Goal: Transaction & Acquisition: Purchase product/service

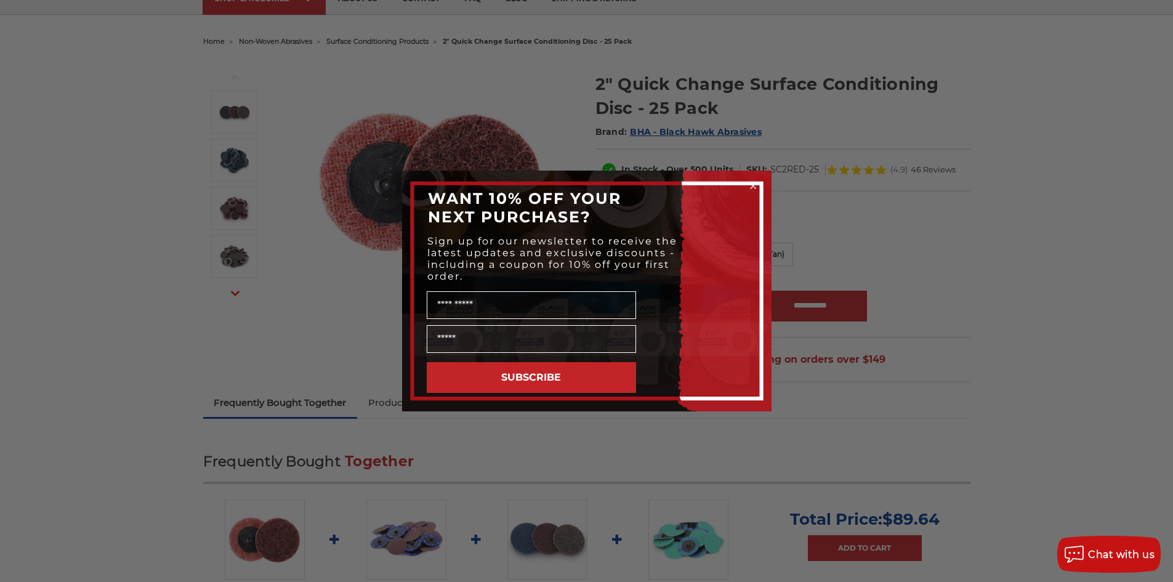
scroll to position [62, 0]
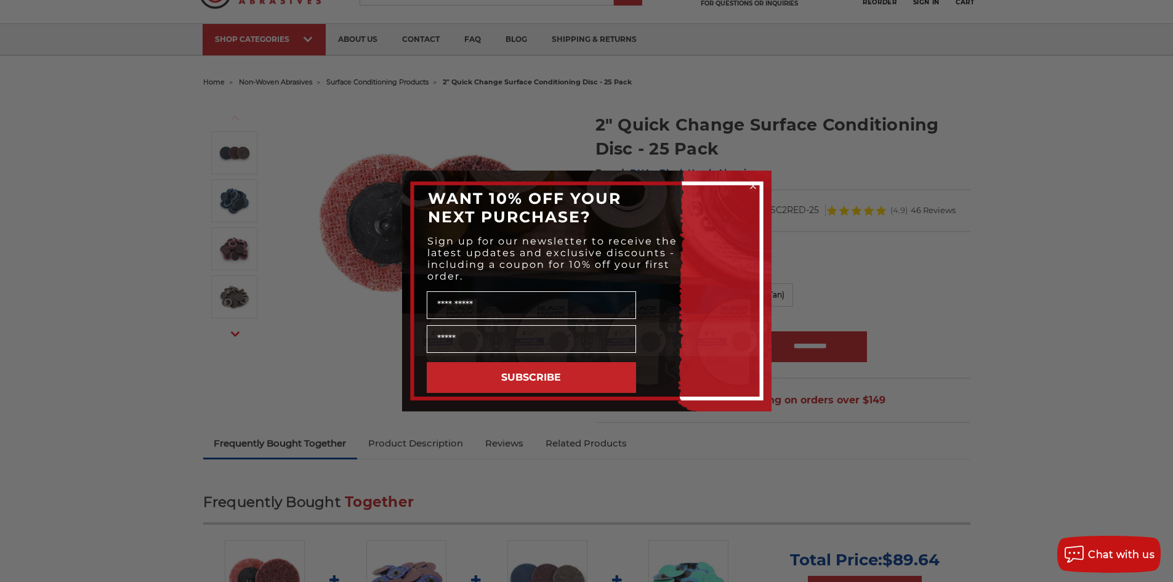
click at [754, 186] on circle "Close dialog" at bounding box center [753, 186] width 12 height 12
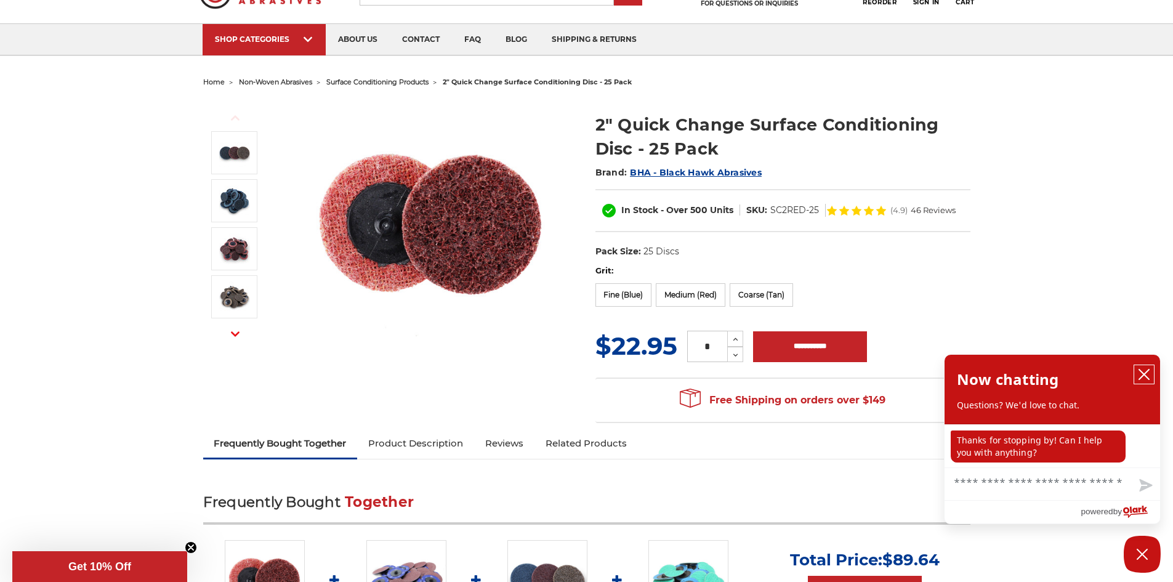
click at [1145, 370] on icon "close chatbox" at bounding box center [1144, 374] width 12 height 12
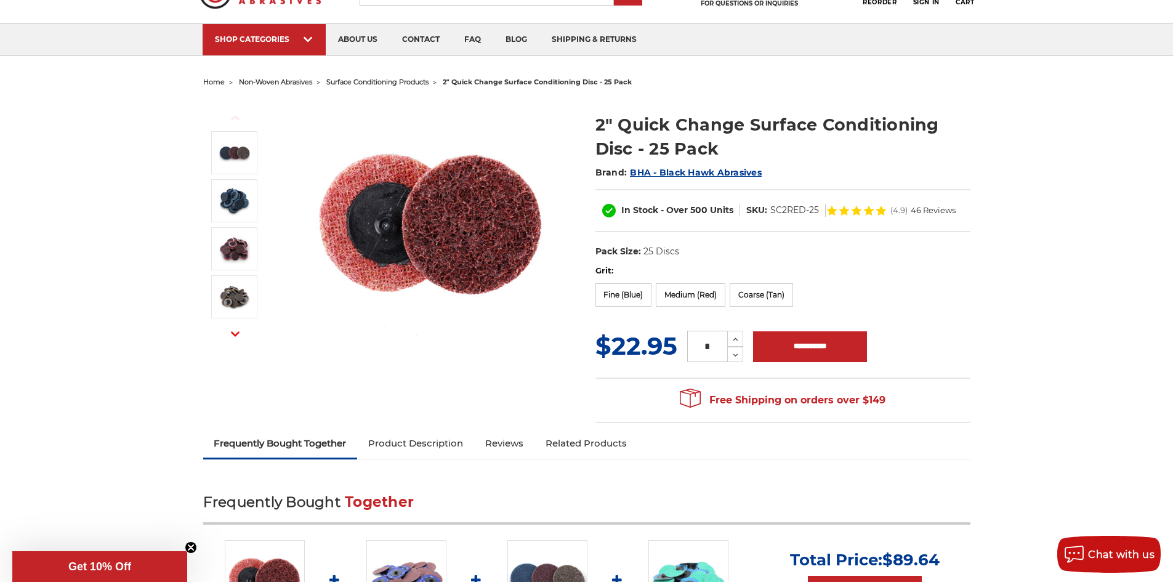
click at [417, 217] on img at bounding box center [432, 223] width 246 height 246
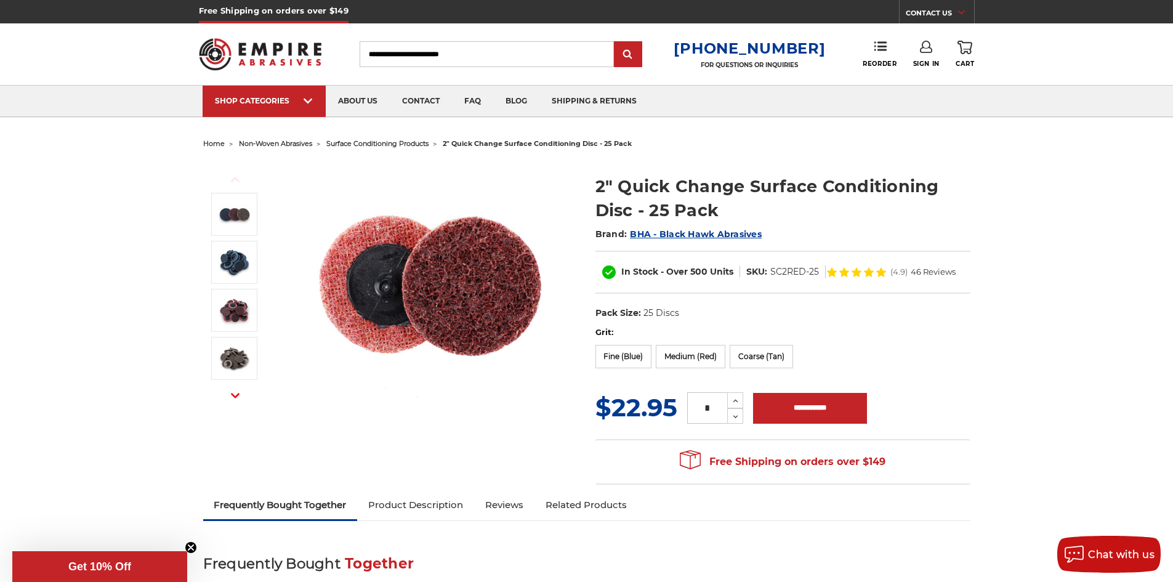
click at [465, 310] on img at bounding box center [432, 284] width 246 height 246
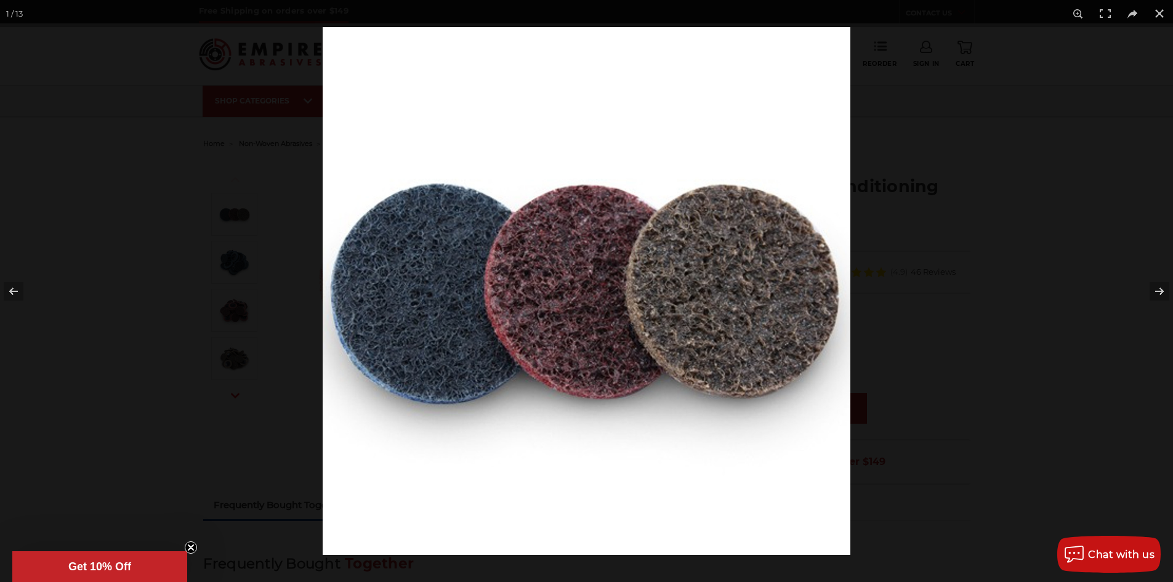
click at [408, 302] on img at bounding box center [587, 291] width 528 height 528
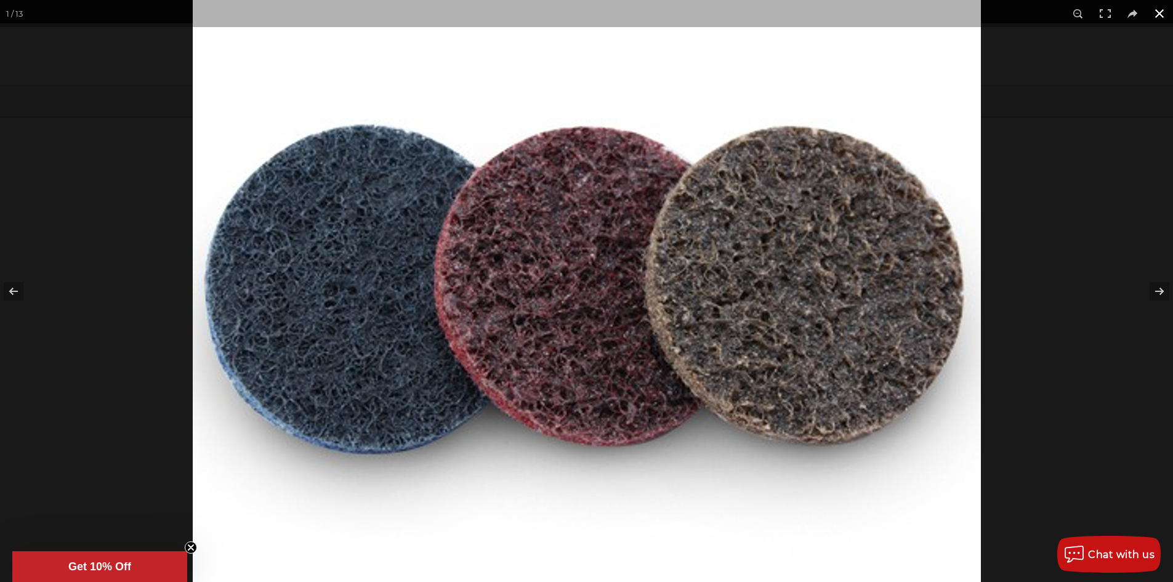
click at [1051, 236] on div at bounding box center [779, 182] width 1173 height 582
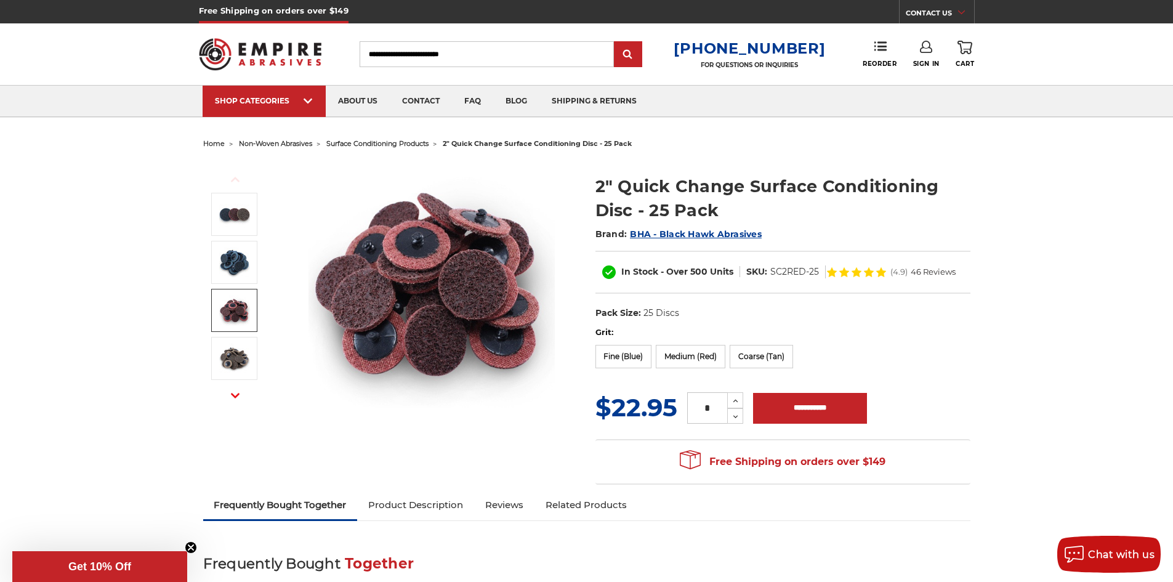
click at [241, 304] on img at bounding box center [234, 310] width 31 height 31
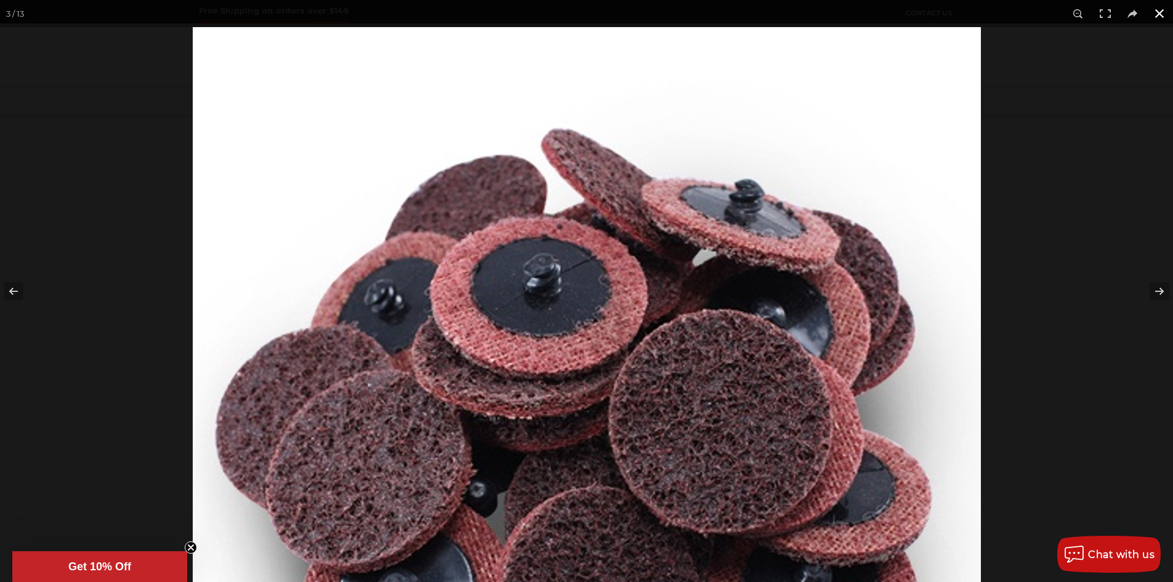
click at [1152, 15] on button at bounding box center [1159, 13] width 27 height 27
